Goal: Task Accomplishment & Management: Complete application form

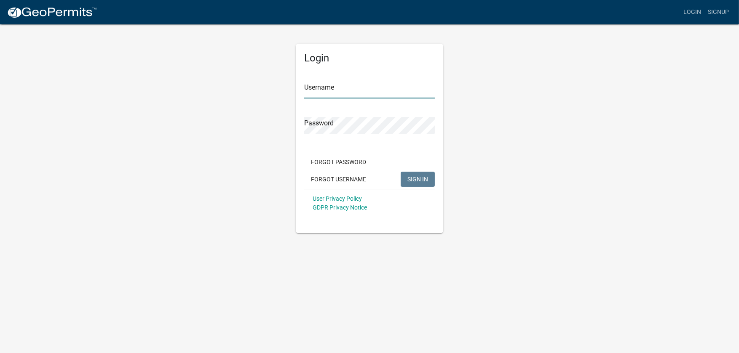
click at [350, 87] on input "Username" at bounding box center [369, 89] width 131 height 17
type input "r"
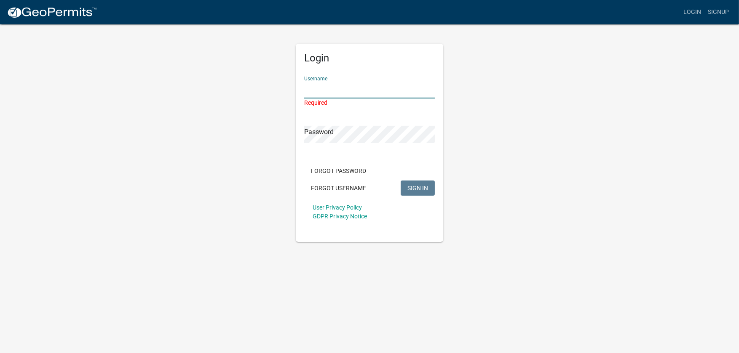
type input "p"
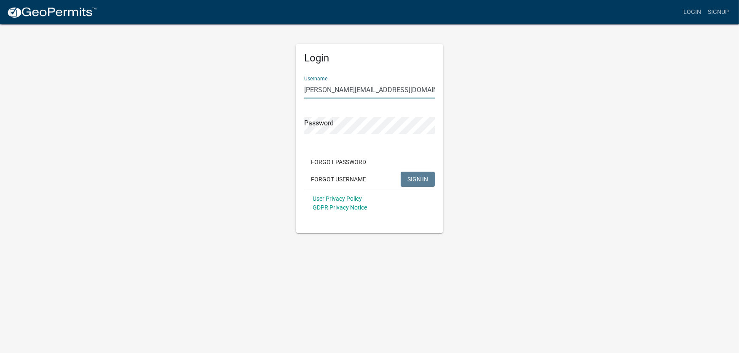
type input "[PERSON_NAME][EMAIL_ADDRESS][DOMAIN_NAME]"
click at [420, 178] on span "SIGN IN" at bounding box center [417, 179] width 21 height 7
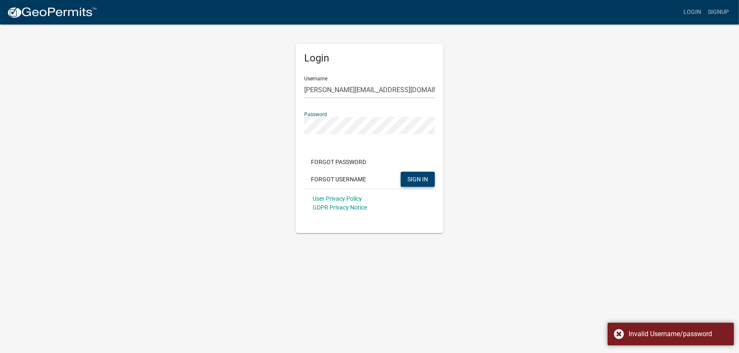
click at [280, 115] on div "Login Username [PERSON_NAME][EMAIL_ADDRESS][DOMAIN_NAME] Password Forgot Passwo…" at bounding box center [369, 129] width 480 height 210
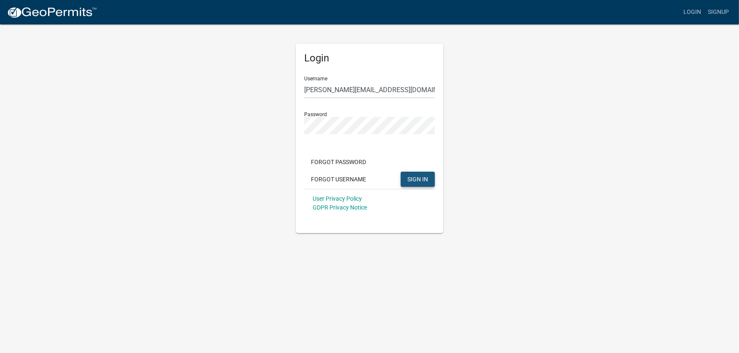
click at [424, 176] on span "SIGN IN" at bounding box center [417, 179] width 21 height 7
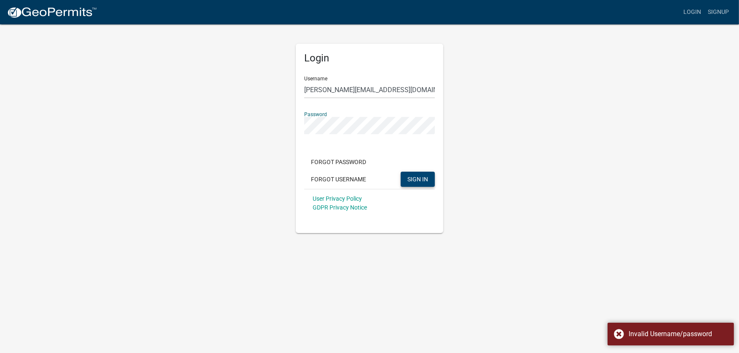
click at [279, 123] on div "Login Username [PERSON_NAME][EMAIL_ADDRESS][DOMAIN_NAME] Password Forgot Passwo…" at bounding box center [369, 129] width 480 height 210
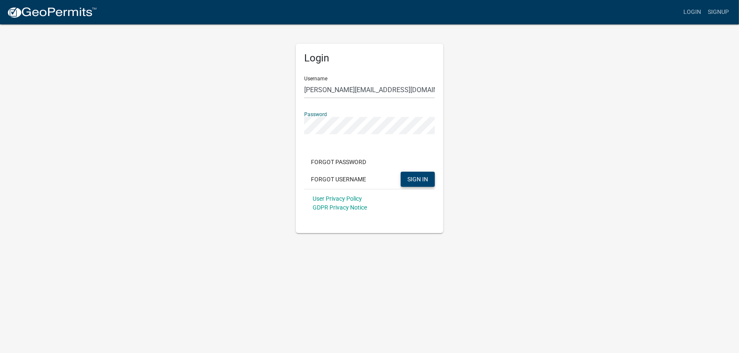
click at [411, 179] on span "SIGN IN" at bounding box center [417, 179] width 21 height 7
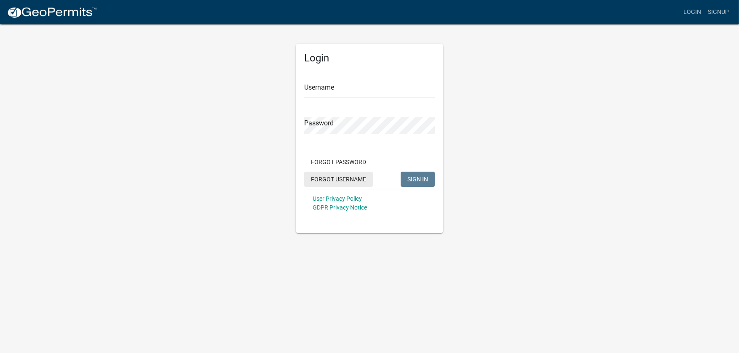
click at [335, 176] on button "Forgot Username" at bounding box center [338, 179] width 69 height 15
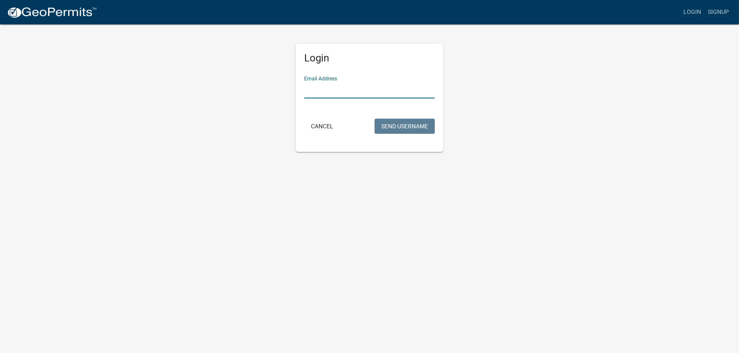
click at [331, 86] on input "Email Address" at bounding box center [369, 89] width 131 height 17
type input "lvillarreal@hazafoods.com"
click at [412, 125] on button "Send Username" at bounding box center [405, 126] width 60 height 15
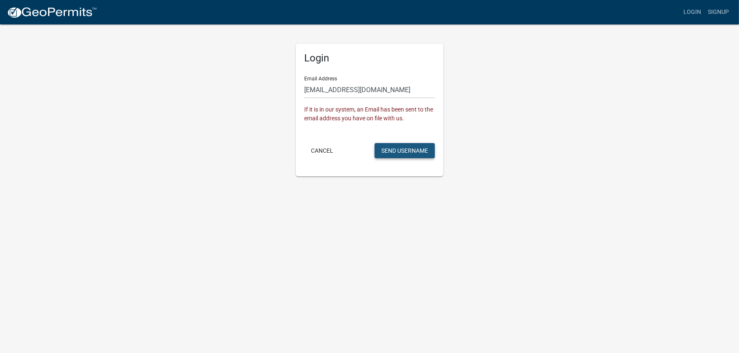
click at [403, 144] on button "Send Username" at bounding box center [405, 150] width 60 height 15
click at [340, 216] on body "Internet Explorer does NOT work with GeoPermits. Get a new browser for more sec…" at bounding box center [369, 176] width 739 height 353
click at [391, 148] on button "Send Username" at bounding box center [405, 150] width 60 height 15
click at [408, 148] on button "Send Username" at bounding box center [405, 150] width 60 height 15
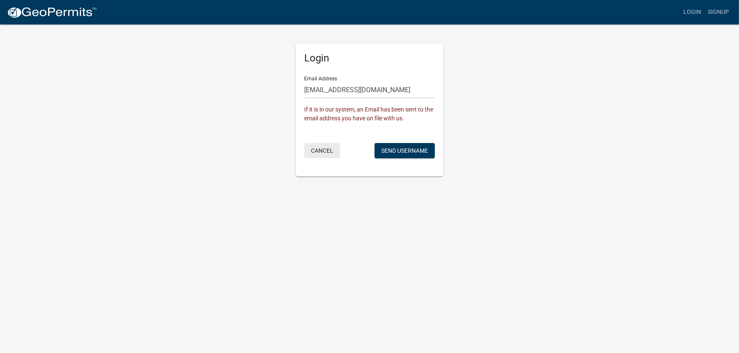
click at [330, 148] on button "Cancel" at bounding box center [322, 150] width 36 height 15
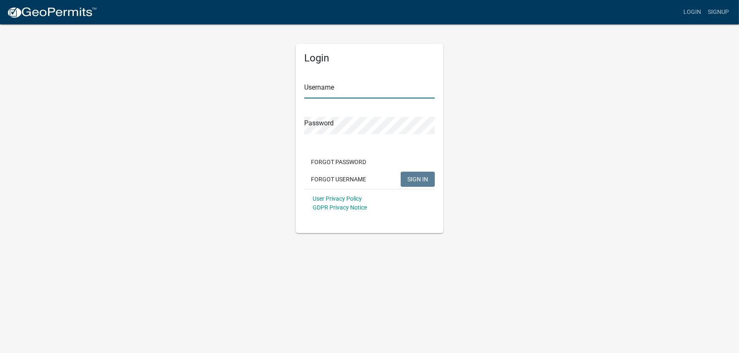
click at [325, 92] on input "Username" at bounding box center [369, 89] width 131 height 17
type input "permits@gulshaninc.com"
click at [412, 178] on span "SIGN IN" at bounding box center [417, 179] width 21 height 7
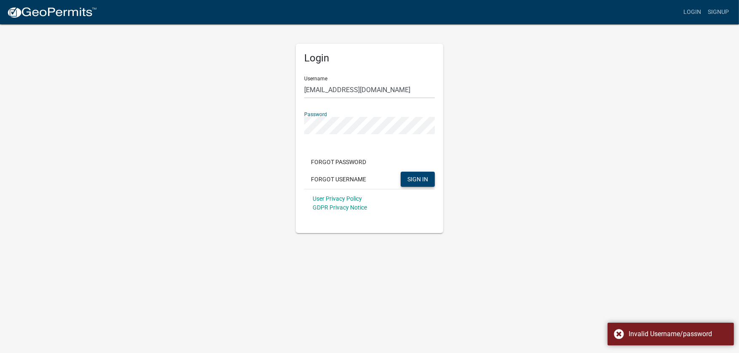
click at [262, 122] on div "Login Username permits@gulshaninc.com Password Forgot Password Forgot Username …" at bounding box center [369, 129] width 480 height 210
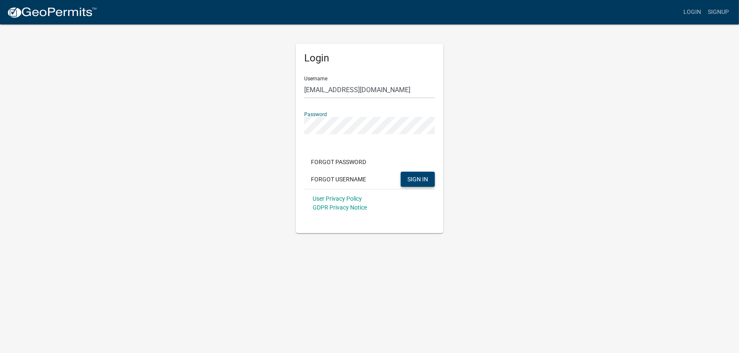
click at [418, 176] on span "SIGN IN" at bounding box center [417, 179] width 21 height 7
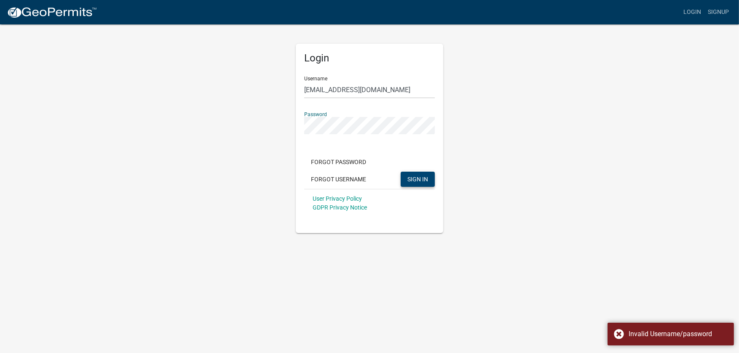
click at [222, 115] on div "Login Username permits@gulshaninc.com Password Forgot Password Forgot Username …" at bounding box center [369, 129] width 480 height 210
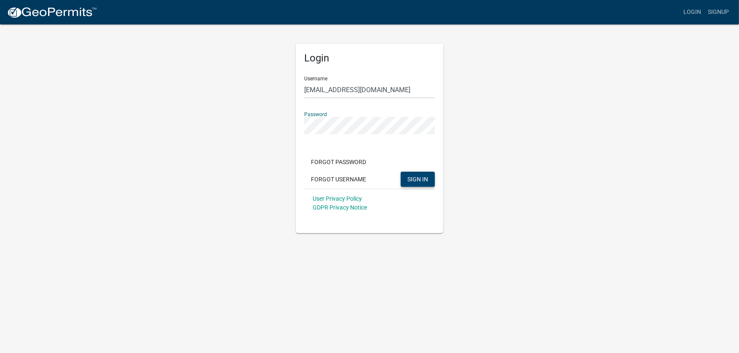
click at [411, 176] on span "SIGN IN" at bounding box center [417, 179] width 21 height 7
